Goal: Submit feedback/report problem

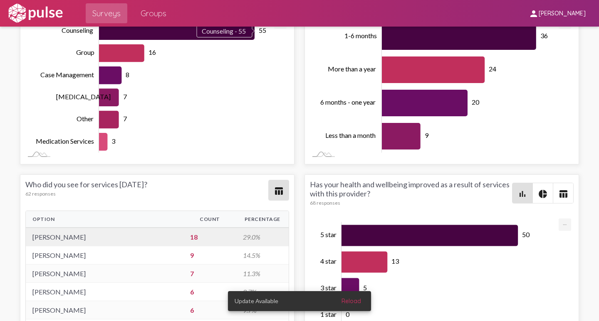
scroll to position [1849, 0]
